Goal: Navigation & Orientation: Find specific page/section

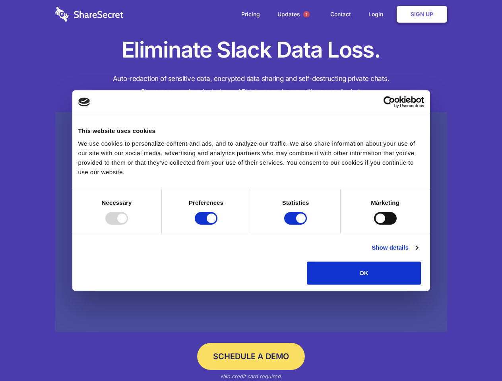
click at [128, 225] on div at bounding box center [116, 218] width 23 height 13
click at [217, 225] on input "Preferences" at bounding box center [206, 218] width 23 height 13
checkbox input "false"
click at [296, 225] on input "Statistics" at bounding box center [295, 218] width 23 height 13
checkbox input "false"
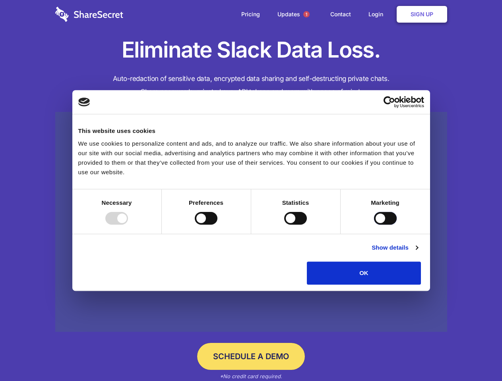
click at [374, 225] on input "Marketing" at bounding box center [385, 218] width 23 height 13
checkbox input "true"
click at [418, 253] on link "Show details" at bounding box center [394, 248] width 46 height 10
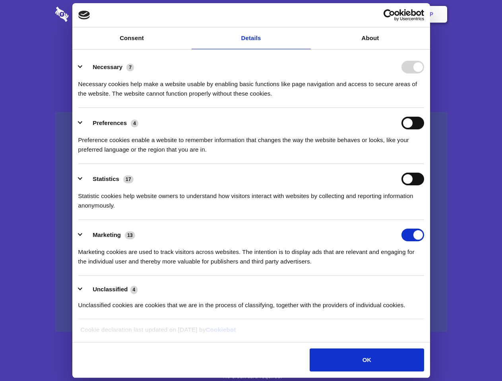
click at [424, 108] on li "Necessary 7 Necessary cookies help make a website usable by enabling basic func…" at bounding box center [251, 80] width 346 height 56
click at [306, 14] on span "1" at bounding box center [306, 14] width 6 height 6
